Goal: Contribute content

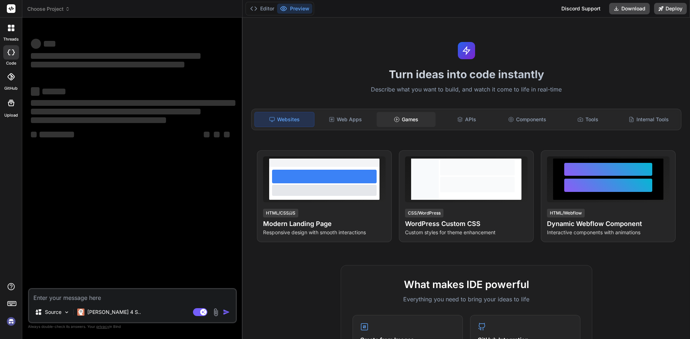
click at [407, 120] on div "Games" at bounding box center [405, 119] width 59 height 15
type textarea "x"
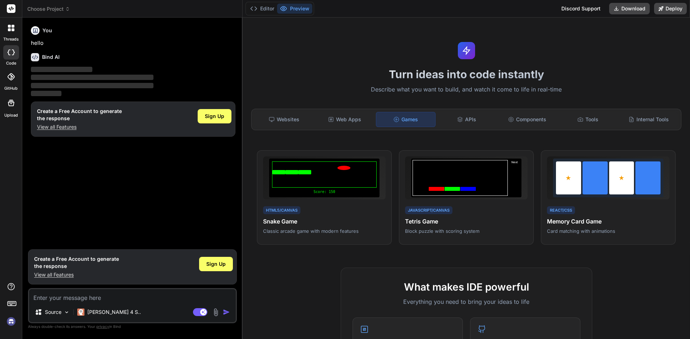
click at [107, 297] on textarea at bounding box center [132, 296] width 207 height 13
drag, startPoint x: 122, startPoint y: 296, endPoint x: 128, endPoint y: 294, distance: 5.9
click at [122, 296] on textarea at bounding box center [132, 296] width 207 height 13
paste textarea "Ocean Defender 🌊🐢 Theme: Rescue sea creatures from plastic waste. Gameplay: Pla…"
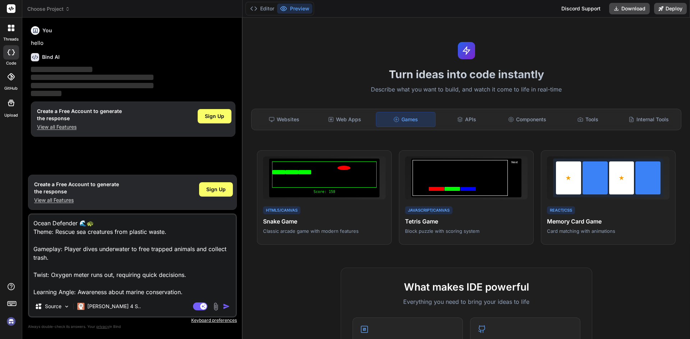
type textarea "Ocean Defender 🌊🐢 Theme: Rescue sea creatures from plastic waste. Gameplay: Pla…"
type textarea "x"
type textarea "Ocean Defender 🌊🐢 Theme: Rescue sea creatures from plastic waste. Gameplay: Pla…"
type textarea "x"
type textarea "Ocean Defender 🌊🐢 Theme: Rescue sea creatures from plastic waste. Gameplay: Pla…"
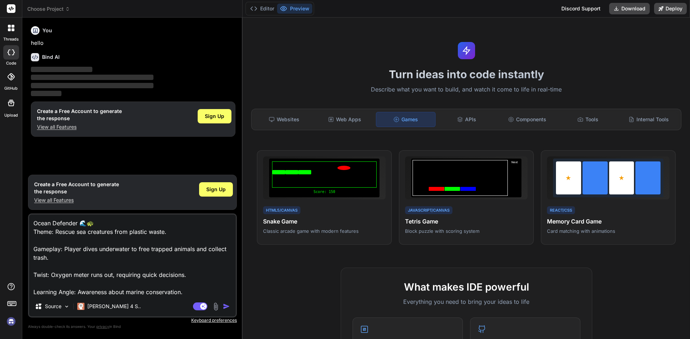
type textarea "x"
type textarea "Ocean Defender 🌊🐢 Theme: Rescue sea creatures from plastic waste. Gameplay: Pla…"
type textarea "x"
type textarea "Ocean Defender 🌊🐢 Theme: Rescue sea creatures from plastic waste. Gameplay: Pla…"
type textarea "x"
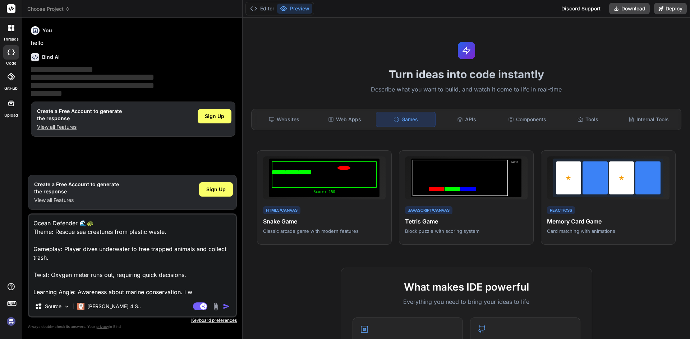
type textarea "Ocean Defender 🌊🐢 Theme: Rescue sea creatures from plastic waste. Gameplay: Pla…"
type textarea "x"
type textarea "Ocean Defender 🌊🐢 Theme: Rescue sea creatures from plastic waste. Gameplay: Pla…"
type textarea "x"
type textarea "Ocean Defender 🌊🐢 Theme: Rescue sea creatures from plastic waste. Gameplay: Pla…"
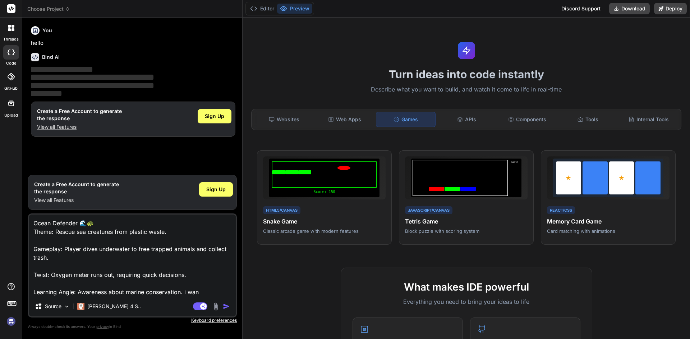
type textarea "x"
type textarea "Ocean Defender 🌊🐢 Theme: Rescue sea creatures from plastic waste. Gameplay: Pla…"
type textarea "x"
type textarea "Ocean Defender 🌊🐢 Theme: Rescue sea creatures from plastic waste. Gameplay: Pla…"
type textarea "x"
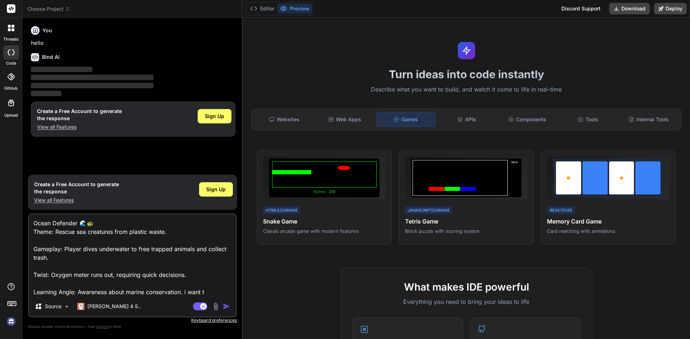
type textarea "Ocean Defender 🌊🐢 Theme: Rescue sea creatures from plastic waste. Gameplay: Pla…"
type textarea "x"
type textarea "Ocean Defender 🌊🐢 Theme: Rescue sea creatures from plastic waste. Gameplay: Pla…"
type textarea "x"
type textarea "Ocean Defender 🌊🐢 Theme: Rescue sea creatures from plastic waste. Gameplay: Pla…"
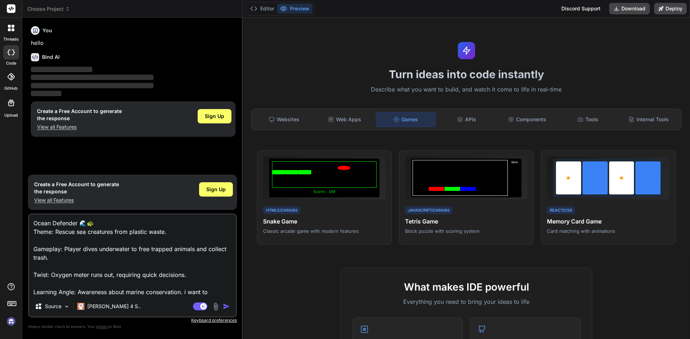
type textarea "x"
type textarea "Ocean Defender 🌊🐢 Theme: Rescue sea creatures from plastic waste. Gameplay: Pla…"
type textarea "x"
type textarea "Ocean Defender 🌊🐢 Theme: Rescue sea creatures from plastic waste. Gameplay: Pla…"
type textarea "x"
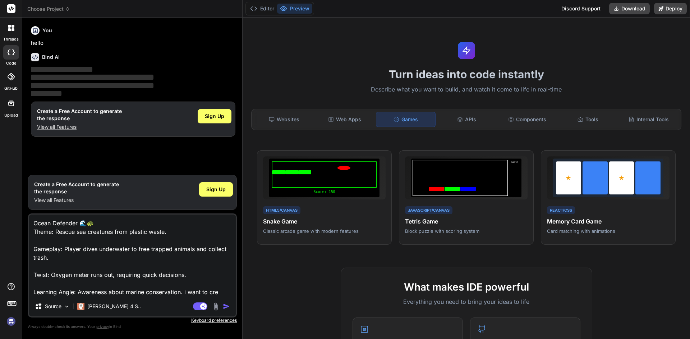
type textarea "Ocean Defender 🌊🐢 Theme: Rescue sea creatures from plastic waste. Gameplay: Pla…"
type textarea "x"
type textarea "Ocean Defender 🌊🐢 Theme: Rescue sea creatures from plastic waste. Gameplay: Pla…"
type textarea "x"
type textarea "Ocean Defender 🌊🐢 Theme: Rescue sea creatures from plastic waste. Gameplay: Pla…"
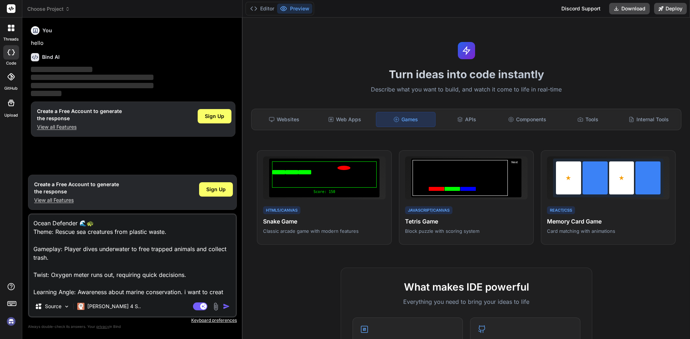
type textarea "x"
type textarea "Ocean Defender 🌊🐢 Theme: Rescue sea creatures from plastic waste. Gameplay: Pla…"
type textarea "x"
type textarea "Ocean Defender 🌊🐢 Theme: Rescue sea creatures from plastic waste. Gameplay: Pla…"
type textarea "x"
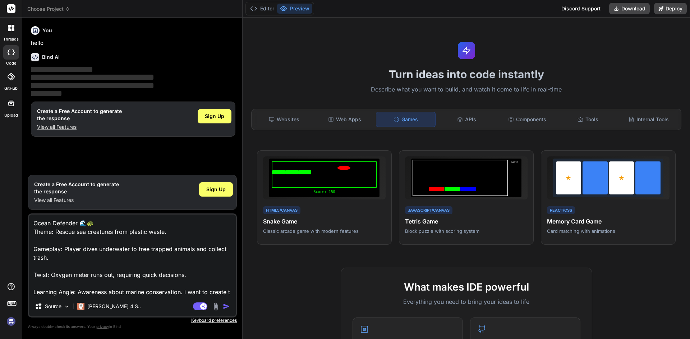
type textarea "Ocean Defender 🌊🐢 Theme: Rescue sea creatures from plastic waste. Gameplay: Pla…"
type textarea "x"
type textarea "Ocean Defender 🌊🐢 Theme: Rescue sea creatures from plastic waste. Gameplay: Pla…"
type textarea "x"
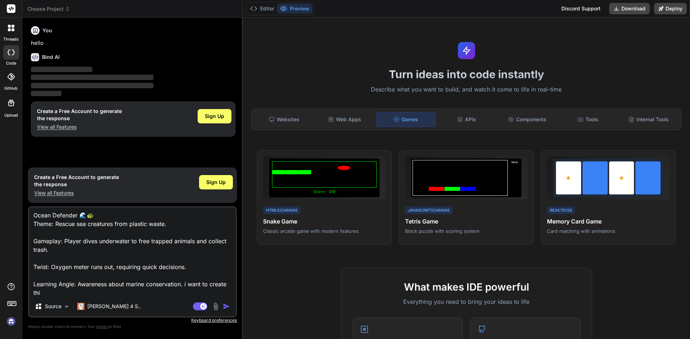
type textarea "Ocean Defender 🌊🐢 Theme: Rescue sea creatures from plastic waste. Gameplay: Pla…"
type textarea "x"
type textarea "Ocean Defender 🌊🐢 Theme: Rescue sea creatures from plastic waste. Gameplay: Pla…"
type textarea "x"
type textarea "Ocean Defender 🌊🐢 Theme: Rescue sea creatures from plastic waste. Gameplay: Pla…"
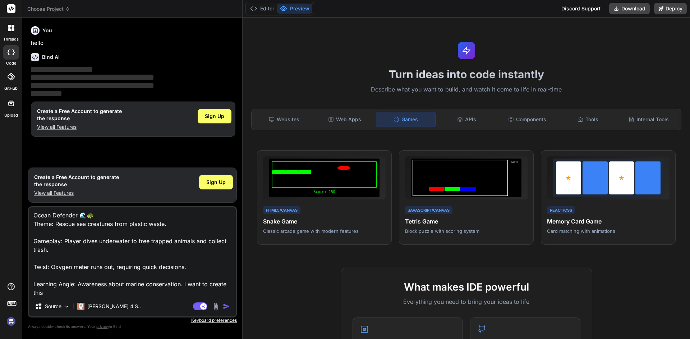
type textarea "x"
type textarea "Ocean Defender 🌊🐢 Theme: Rescue sea creatures from plastic waste. Gameplay: Pla…"
type textarea "x"
type textarea "Ocean Defender 🌊🐢 Theme: Rescue sea creatures from plastic waste. Gameplay: Pla…"
type textarea "x"
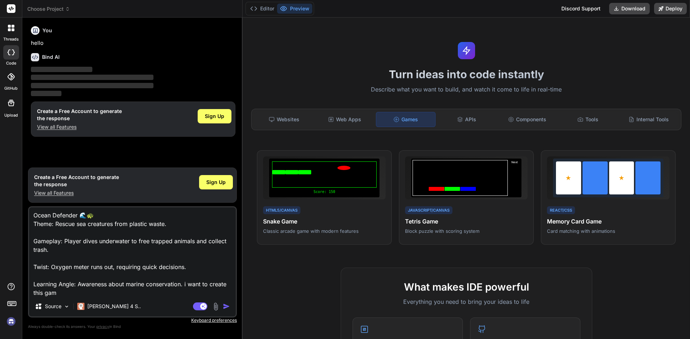
type textarea "Ocean Defender 🌊🐢 Theme: Rescue sea creatures from plastic waste. Gameplay: Pla…"
type textarea "x"
type textarea "Ocean Defender 🌊🐢 Theme: Rescue sea creatures from plastic waste. Gameplay: Pla…"
type textarea "x"
type textarea "Ocean Defender 🌊🐢 Theme: Rescue sea creatures from plastic waste. Gameplay: Pla…"
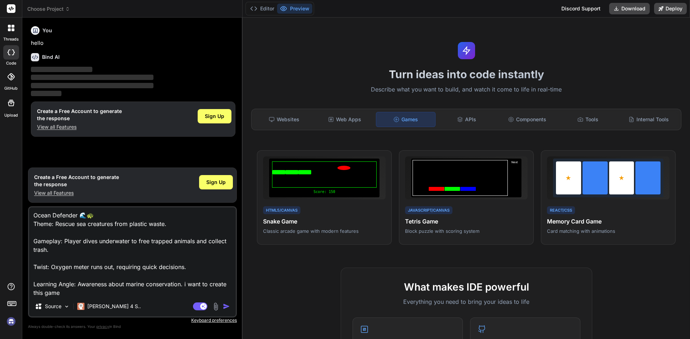
type textarea "x"
type textarea "Ocean Defender 🌊🐢 Theme: Rescue sea creatures from plastic waste. Gameplay: Pla…"
type textarea "x"
type textarea "Ocean Defender 🌊🐢 Theme: Rescue sea creatures from plastic waste. Gameplay: Pla…"
type textarea "x"
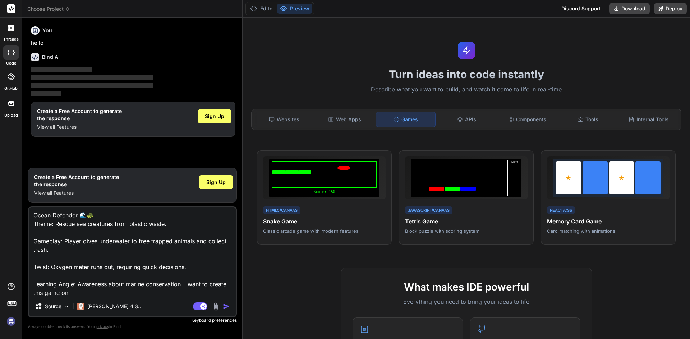
type textarea "Ocean Defender 🌊🐢 Theme: Rescue sea creatures from plastic waste. Gameplay: Pla…"
type textarea "x"
type textarea "Ocean Defender 🌊🐢 Theme: Rescue sea creatures from plastic waste. Gameplay: Pla…"
type textarea "x"
type textarea "Ocean Defender 🌊🐢 Theme: Rescue sea creatures from plastic waste. Gameplay: Pla…"
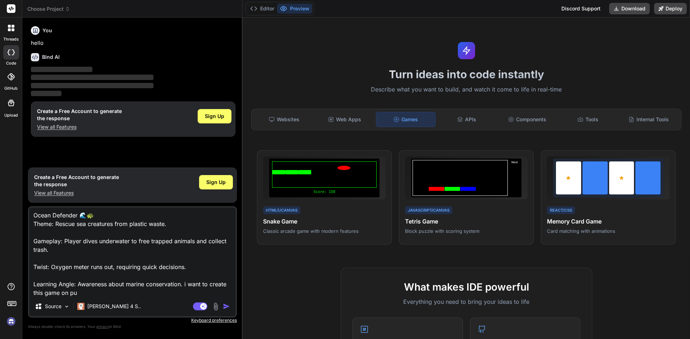
type textarea "x"
type textarea "Ocean Defender 🌊🐢 Theme: Rescue sea creatures from plastic waste. Gameplay: Pla…"
type textarea "x"
type textarea "Ocean Defender 🌊🐢 Theme: Rescue sea creatures from plastic waste. Gameplay: Pla…"
type textarea "x"
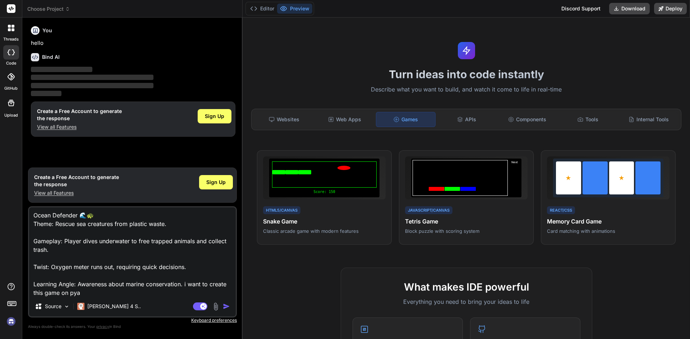
type textarea "Ocean Defender 🌊🐢 Theme: Rescue sea creatures from plastic waste. Gameplay: Pla…"
type textarea "x"
type textarea "Ocean Defender 🌊🐢 Theme: Rescue sea creatures from plastic waste. Gameplay: Pla…"
type textarea "x"
type textarea "Ocean Defender 🌊🐢 Theme: Rescue sea creatures from plastic waste. Gameplay: Pla…"
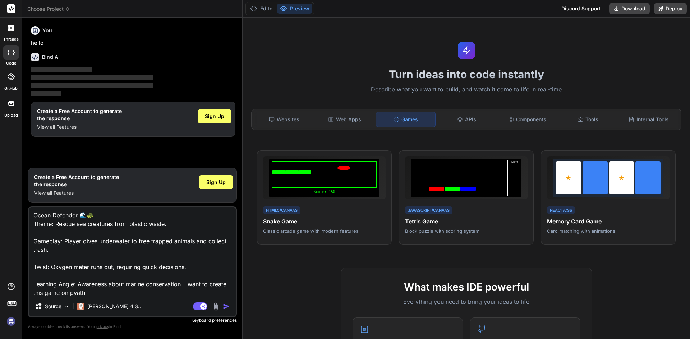
type textarea "x"
type textarea "Ocean Defender 🌊🐢 Theme: Rescue sea creatures from plastic waste. Gameplay: Pla…"
type textarea "x"
type textarea "Ocean Defender 🌊🐢 Theme: Rescue sea creatures from plastic waste. Gameplay: Pla…"
type textarea "x"
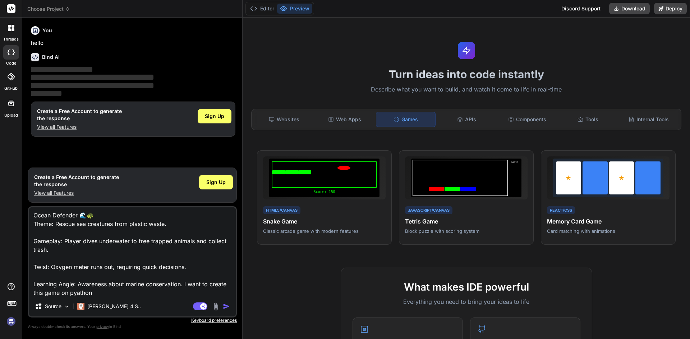
type textarea "Ocean Defender 🌊🐢 Theme: Rescue sea creatures from plastic waste. Gameplay: Pla…"
type textarea "x"
type textarea "Ocean Defender 🌊🐢 Theme: Rescue sea creatures from plastic waste. Gameplay: Pla…"
type textarea "x"
type textarea "Ocean Defender 🌊🐢 Theme: Rescue sea creatures from plastic waste. Gameplay: Pla…"
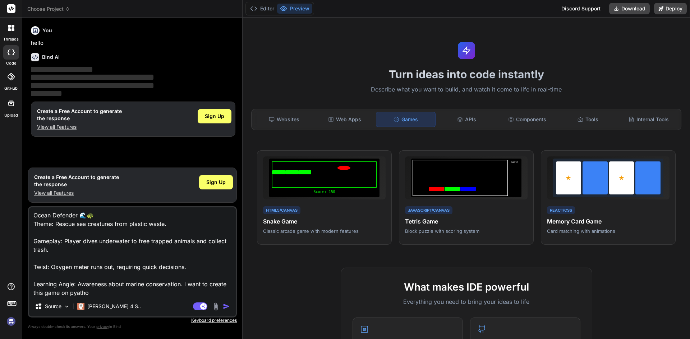
type textarea "x"
type textarea "Ocean Defender 🌊🐢 Theme: Rescue sea creatures from plastic waste. Gameplay: Pla…"
type textarea "x"
type textarea "Ocean Defender 🌊🐢 Theme: Rescue sea creatures from plastic waste. Gameplay: Pla…"
type textarea "x"
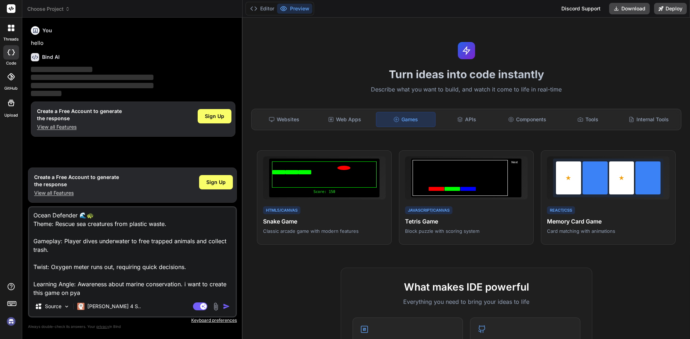
type textarea "Ocean Defender 🌊🐢 Theme: Rescue sea creatures from plastic waste. Gameplay: Pla…"
type textarea "x"
type textarea "Ocean Defender 🌊🐢 Theme: Rescue sea creatures from plastic waste. Gameplay: Pla…"
type textarea "x"
type textarea "Ocean Defender 🌊🐢 Theme: Rescue sea creatures from plastic waste. Gameplay: Pla…"
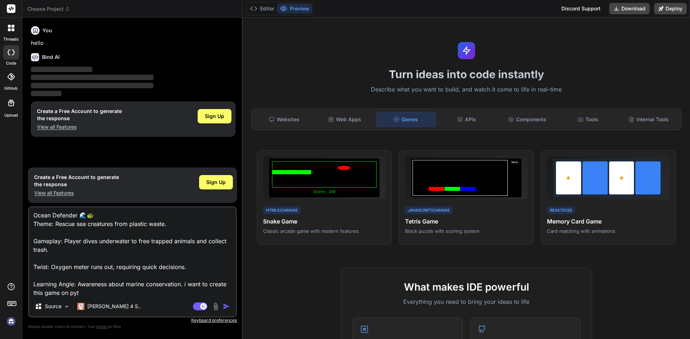
type textarea "x"
type textarea "Ocean Defender 🌊🐢 Theme: Rescue sea creatures from plastic waste. Gameplay: Pla…"
type textarea "x"
type textarea "Ocean Defender 🌊🐢 Theme: Rescue sea creatures from plastic waste. Gameplay: Pla…"
type textarea "x"
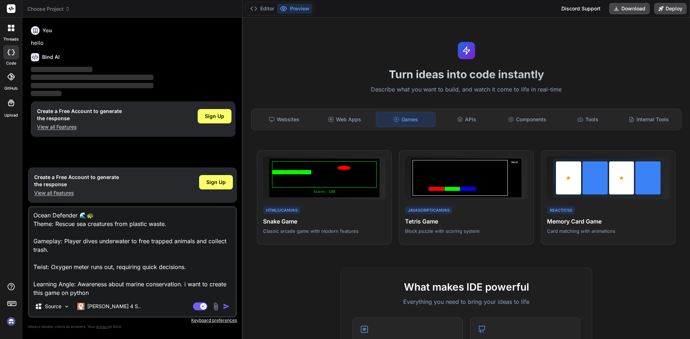
type textarea "Ocean Defender 🌊🐢 Theme: Rescue sea creatures from plastic waste. Gameplay: Pla…"
type textarea "x"
type textarea "Ocean Defender 🌊🐢 Theme: Rescue sea creatures from plastic waste. Gameplay: Pla…"
type textarea "x"
type textarea "Ocean Defender 🌊🐢 Theme: Rescue sea creatures from plastic waste. Gameplay: Pla…"
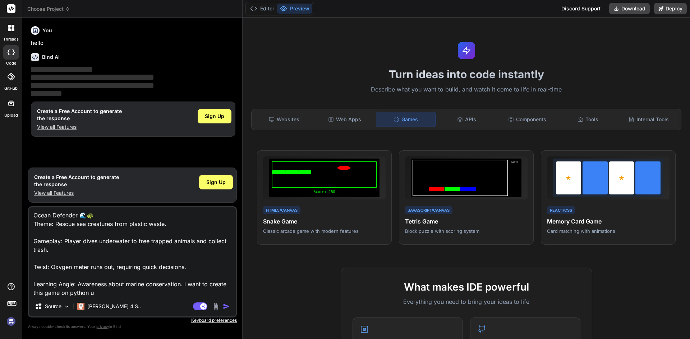
type textarea "x"
type textarea "Ocean Defender 🌊🐢 Theme: Rescue sea creatures from plastic waste. Gameplay: Pla…"
type textarea "x"
type textarea "Ocean Defender 🌊🐢 Theme: Rescue sea creatures from plastic waste. Gameplay: Pla…"
type textarea "x"
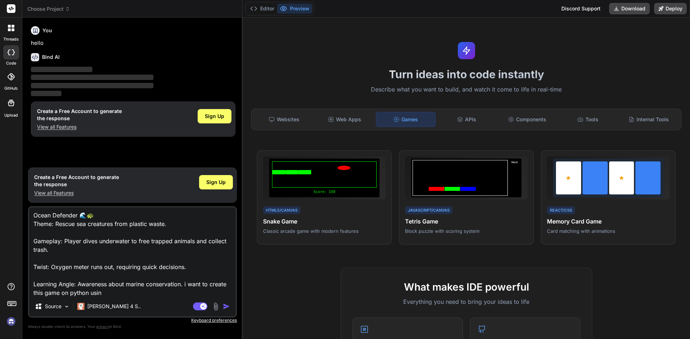
type textarea "Ocean Defender 🌊🐢 Theme: Rescue sea creatures from plastic waste. Gameplay: Pla…"
type textarea "x"
type textarea "Ocean Defender 🌊🐢 Theme: Rescue sea creatures from plastic waste. Gameplay: Pla…"
type textarea "x"
type textarea "Ocean Defender 🌊🐢 Theme: Rescue sea creatures from plastic waste. Gameplay: Pla…"
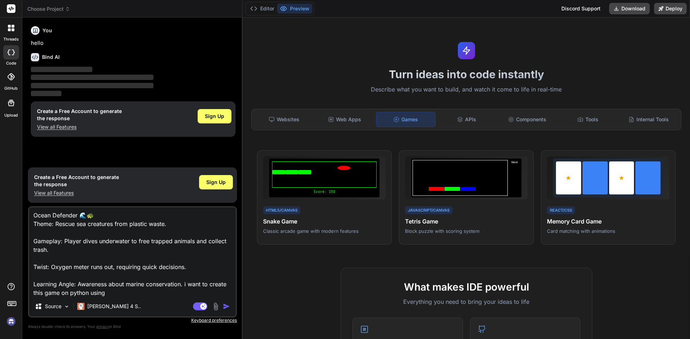
type textarea "x"
type textarea "Ocean Defender 🌊🐢 Theme: Rescue sea creatures from plastic waste. Gameplay: Pla…"
type textarea "x"
type textarea "Ocean Defender 🌊🐢 Theme: Rescue sea creatures from plastic waste. Gameplay: Pla…"
type textarea "x"
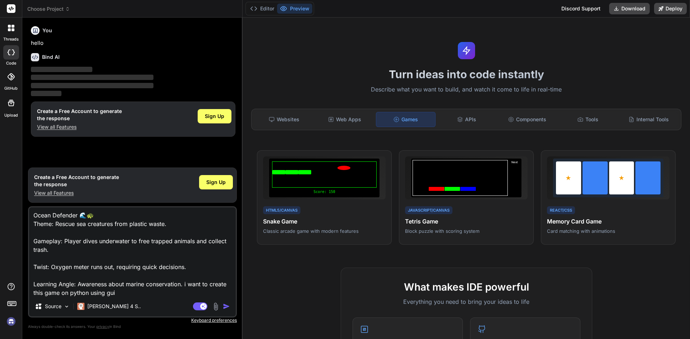
type textarea "Ocean Defender 🌊🐢 Theme: Rescue sea creatures from plastic waste. Gameplay: Pla…"
click at [224, 304] on img "button" at bounding box center [226, 306] width 7 height 7
click at [224, 307] on img "button" at bounding box center [226, 306] width 7 height 7
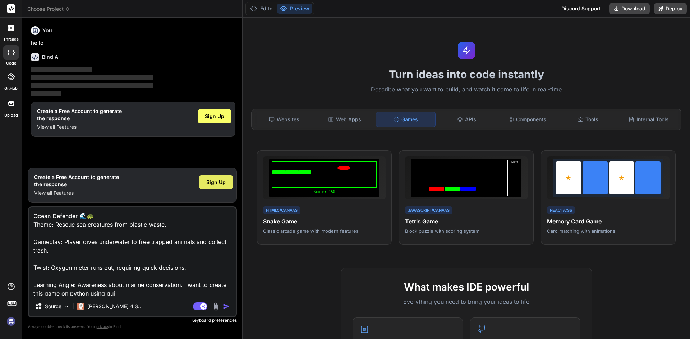
click at [224, 179] on span "Sign Up" at bounding box center [215, 182] width 19 height 7
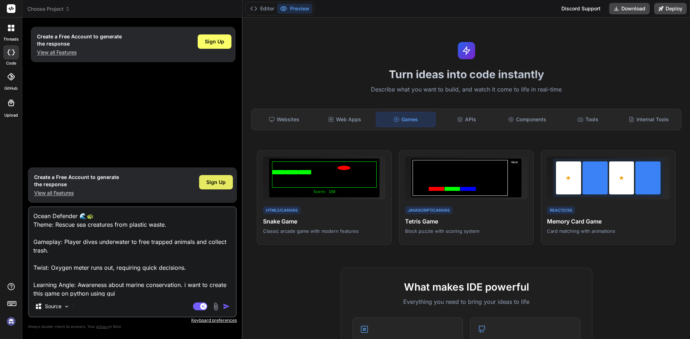
type textarea "x"
click at [227, 306] on img "button" at bounding box center [226, 306] width 7 height 7
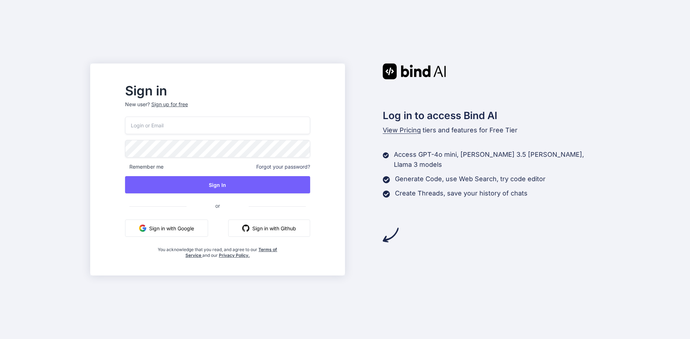
click at [192, 230] on button "Sign in with Google" at bounding box center [166, 228] width 83 height 17
click at [198, 226] on button "Sign in with Google" at bounding box center [166, 228] width 83 height 17
